Goal: Transaction & Acquisition: Obtain resource

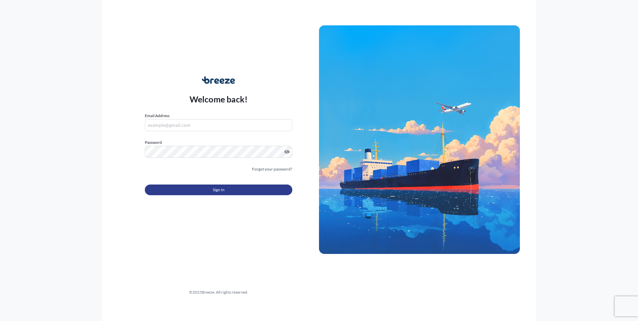
type input "[EMAIL_ADDRESS][PERSON_NAME][DOMAIN_NAME]"
click at [204, 188] on button "Sign In" at bounding box center [219, 190] width 148 height 11
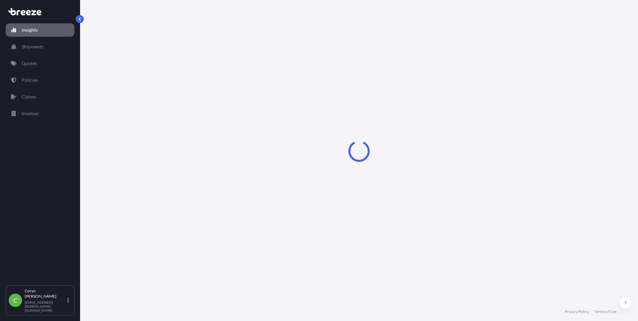
select select "2025"
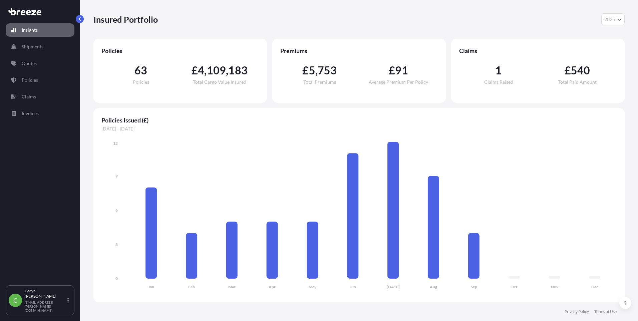
click at [179, 21] on div "Insured Portfolio 2025 2025 2024 2023 2022" at bounding box center [358, 19] width 531 height 12
click at [37, 62] on link "Quotes" at bounding box center [40, 63] width 69 height 13
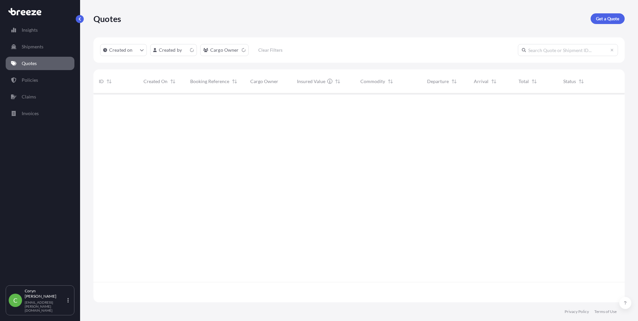
scroll to position [208, 526]
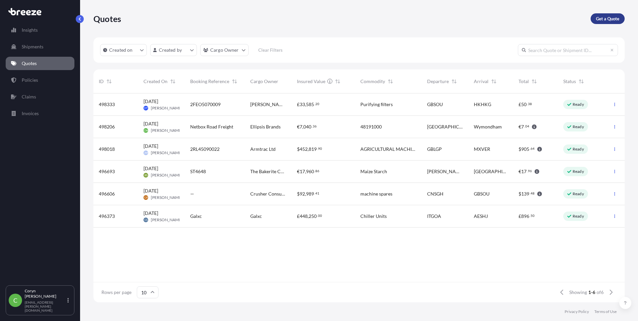
click at [603, 20] on p "Get a Quote" at bounding box center [607, 18] width 23 height 7
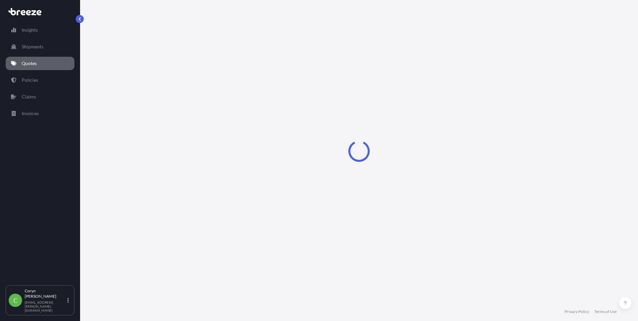
select select "Sea"
select select "1"
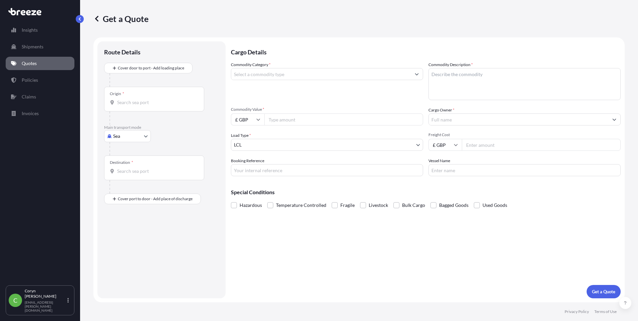
click at [123, 138] on body "Insights Shipments Quotes Policies Claims Invoices C [PERSON_NAME] [PERSON_NAME…" at bounding box center [319, 160] width 638 height 321
click at [127, 177] on span "Road" at bounding box center [122, 177] width 11 height 7
select select "Road"
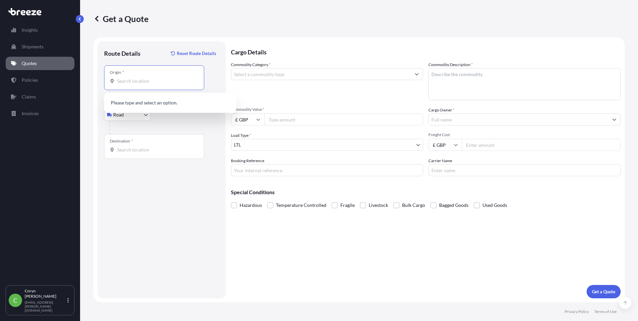
click at [159, 82] on input "Origin *" at bounding box center [156, 81] width 79 height 7
click at [122, 85] on div "Origin *" at bounding box center [154, 77] width 100 height 25
click at [122, 84] on input "Origin * Please select an origin" at bounding box center [156, 81] width 79 height 7
paste input "NR18 9JL"
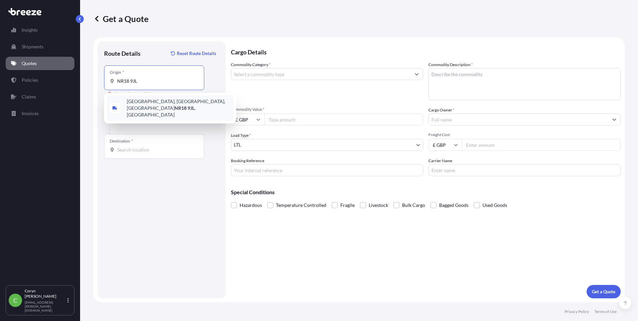
click at [127, 104] on span "[STREET_ADDRESS]" at bounding box center [179, 108] width 104 height 20
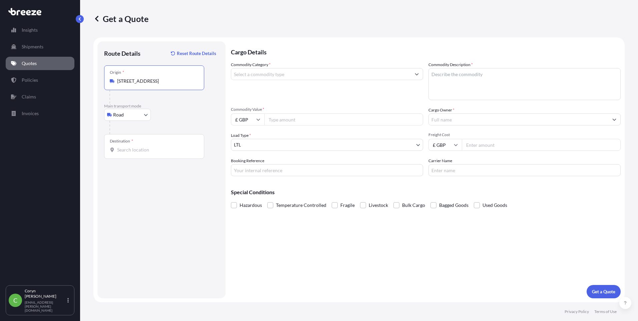
type input "[STREET_ADDRESS]"
click at [150, 151] on input "Destination *" at bounding box center [156, 150] width 79 height 7
paste input "08105"
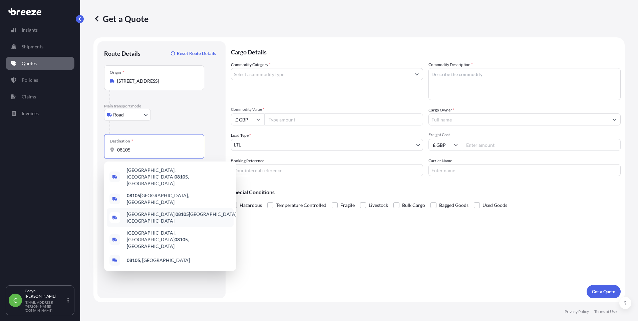
click at [192, 211] on span "[GEOGRAPHIC_DATA], [GEOGRAPHIC_DATA], [GEOGRAPHIC_DATA]" at bounding box center [182, 217] width 111 height 13
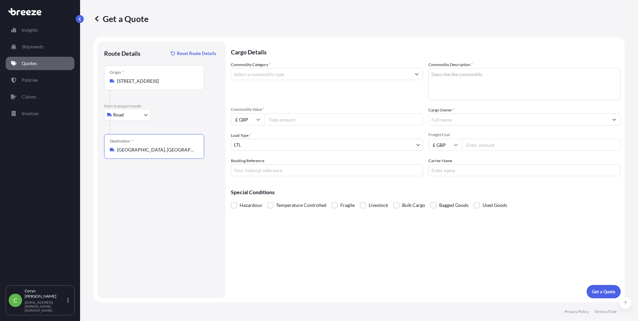
type input "[GEOGRAPHIC_DATA], [GEOGRAPHIC_DATA], [GEOGRAPHIC_DATA]"
click at [264, 77] on input "Commodity Category *" at bounding box center [321, 74] width 180 height 12
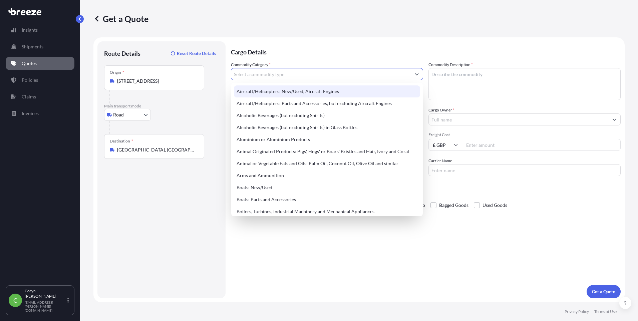
click at [302, 74] on input "Commodity Category *" at bounding box center [321, 74] width 180 height 12
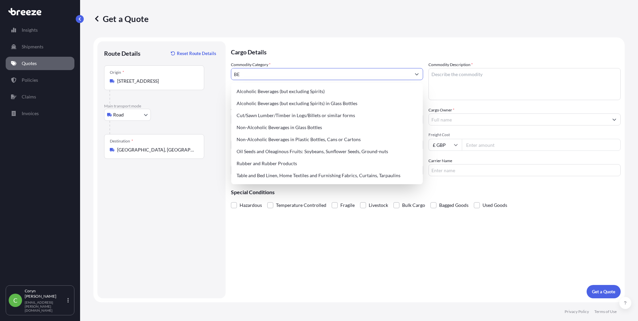
type input "B"
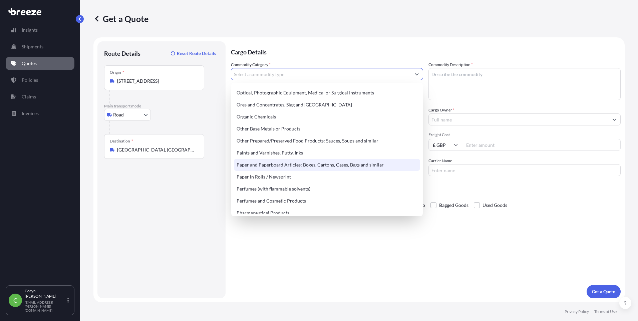
scroll to position [1102, 0]
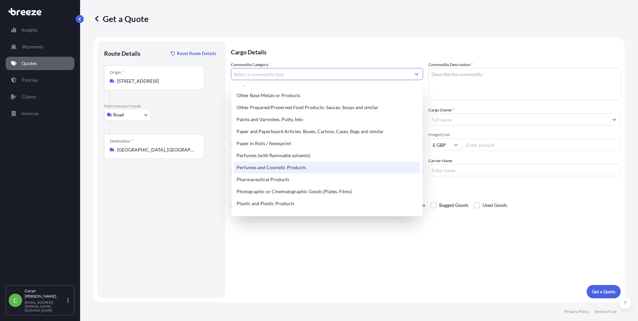
click at [329, 167] on div "Perfumes and Cosmetic Products" at bounding box center [327, 168] width 186 height 12
type input "Perfumes and Cosmetic Products"
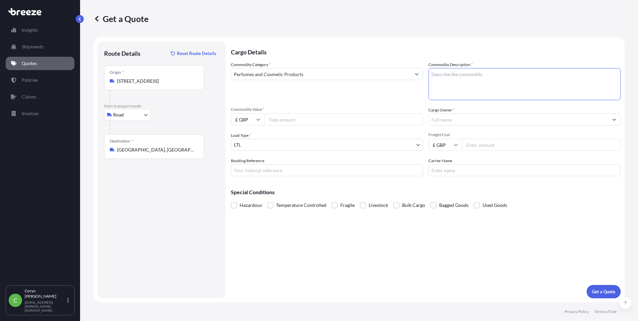
click at [448, 78] on textarea "Commodity Description *" at bounding box center [525, 84] width 192 height 32
type textarea "COSMETIC PRODUCTS NON HAZ"
click at [260, 119] on input "£ GBP" at bounding box center [247, 119] width 33 height 12
click at [250, 138] on div "€ EUR" at bounding box center [248, 138] width 28 height 13
type input "€ EUR"
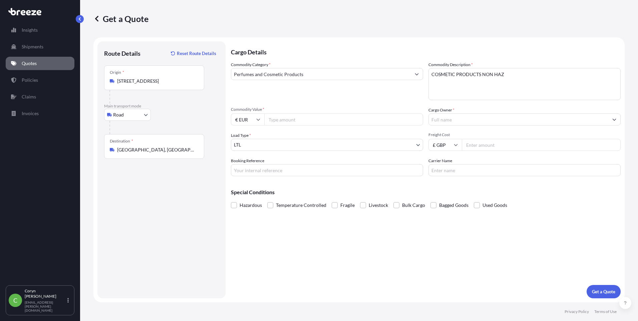
click at [286, 119] on input "Commodity Value *" at bounding box center [343, 119] width 159 height 12
type input "18801.36"
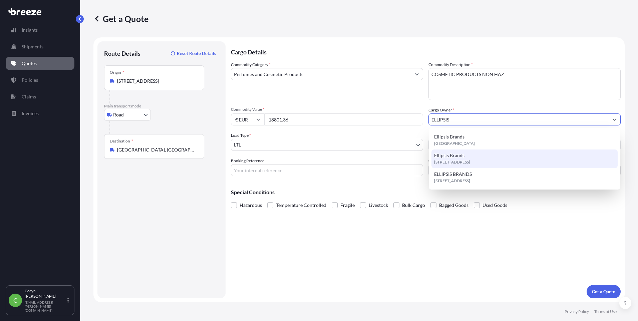
click at [470, 162] on span "[STREET_ADDRESS]" at bounding box center [452, 162] width 36 height 7
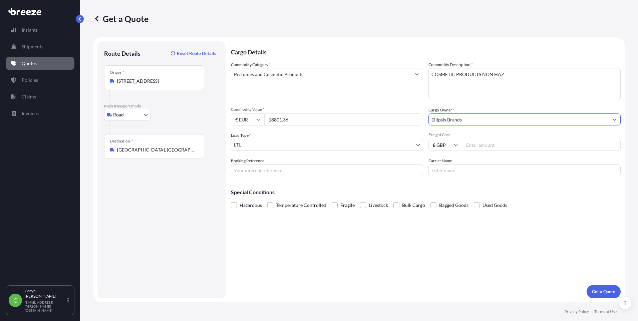
type input "Ellipsis Brands"
click at [331, 147] on body "11 options available. 1 option available. 0 options available. 3 options availa…" at bounding box center [319, 160] width 638 height 321
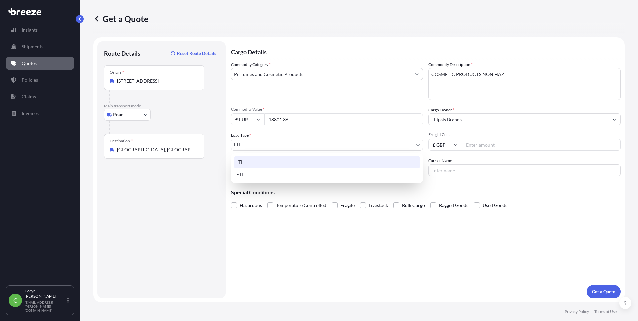
click at [302, 161] on div "LTL" at bounding box center [327, 162] width 187 height 12
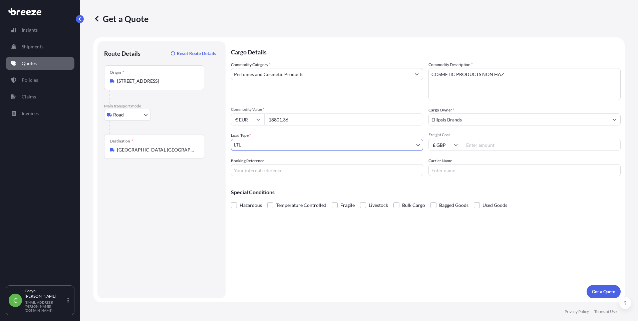
click at [452, 147] on input "£ GBP" at bounding box center [445, 145] width 33 height 12
click at [448, 165] on div "€ EUR" at bounding box center [445, 163] width 28 height 13
type input "€ EUR"
click at [485, 145] on input "Freight Cost" at bounding box center [541, 145] width 159 height 12
type input "700"
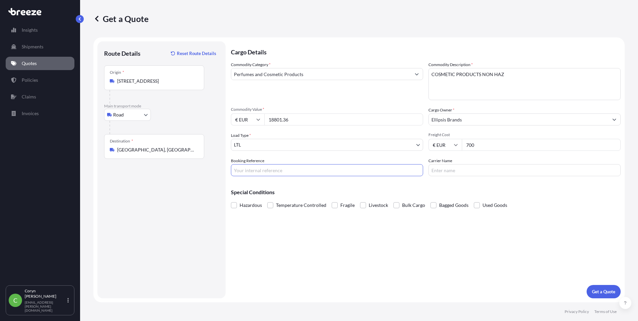
click at [488, 172] on input "Carrier Name" at bounding box center [525, 170] width 192 height 12
type input "AXIS"
click at [307, 171] on input "Booking Reference" at bounding box center [327, 170] width 192 height 12
click at [312, 168] on input "Booking Reference" at bounding box center [327, 170] width 192 height 12
type input "NUO25360022"
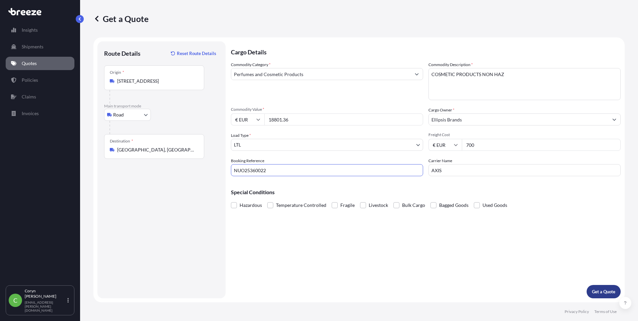
click at [604, 292] on p "Get a Quote" at bounding box center [603, 291] width 23 height 7
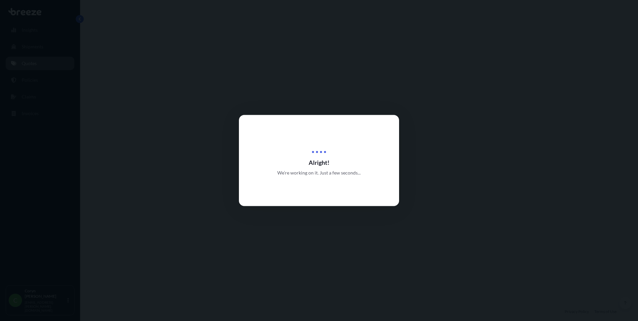
select select "Road"
select select "1"
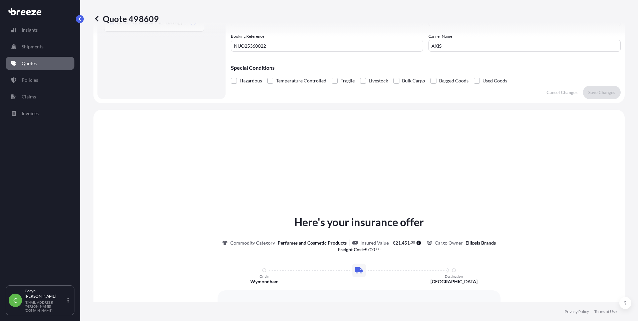
scroll to position [201, 0]
